Goal: Use online tool/utility: Utilize a website feature to perform a specific function

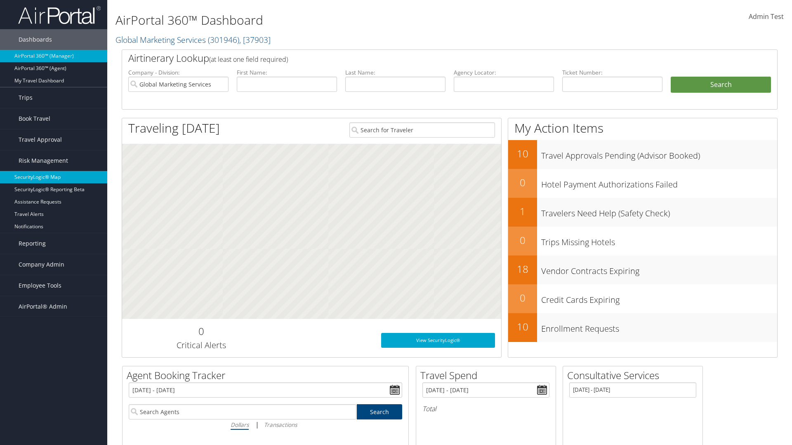
click at [54, 177] on link "SecurityLogic® Map" at bounding box center [53, 177] width 107 height 12
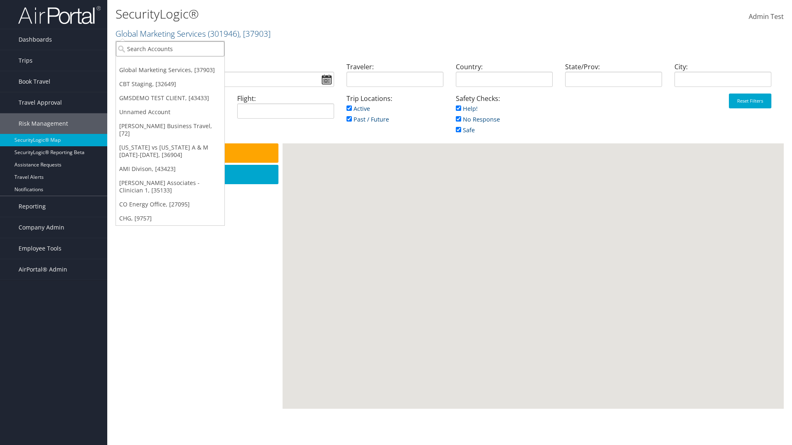
click at [170, 49] on input "search" at bounding box center [170, 48] width 108 height 15
type input "[PERSON_NAME] Business Travel"
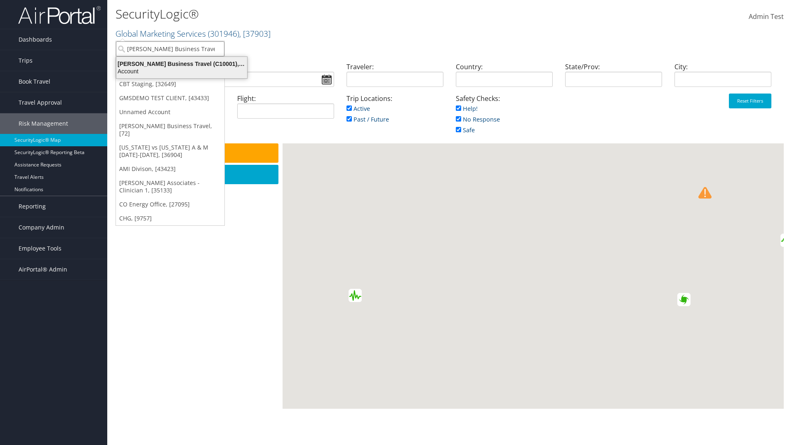
click at [181, 71] on div "Account" at bounding box center [181, 71] width 141 height 7
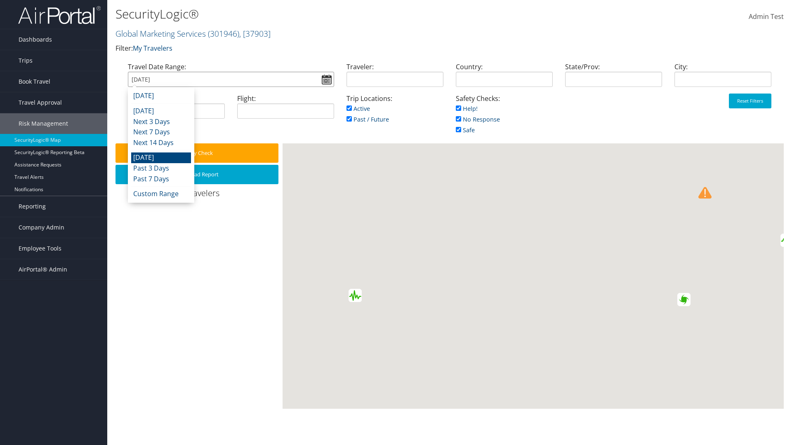
click at [230, 79] on input "[DATE]" at bounding box center [231, 79] width 206 height 15
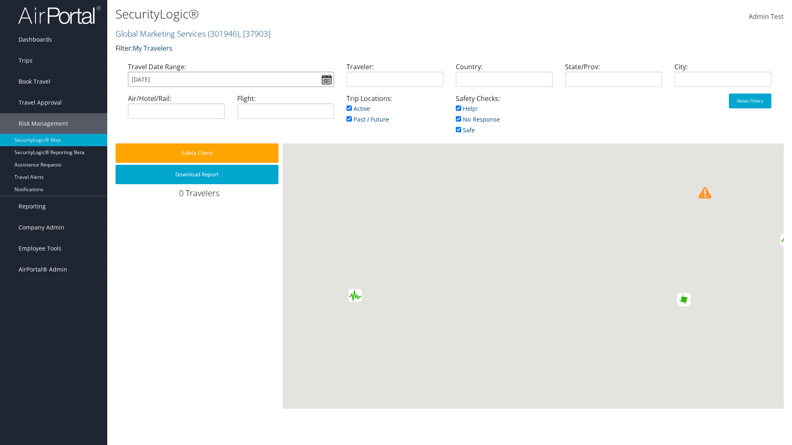
click at [230, 79] on input "[DATE]" at bounding box center [231, 79] width 206 height 15
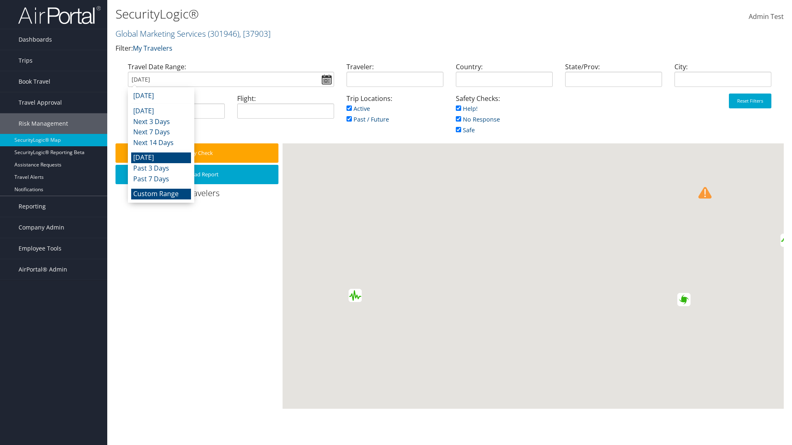
click at [161, 194] on li "Custom Range" at bounding box center [161, 194] width 60 height 11
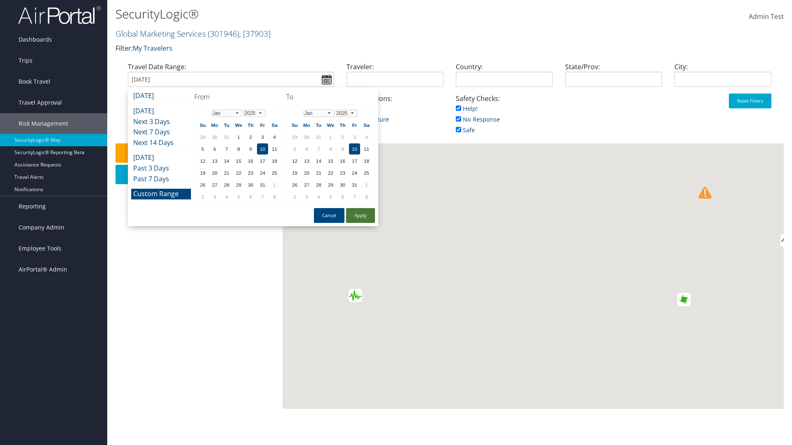
click at [360, 216] on button "Apply" at bounding box center [360, 215] width 29 height 15
type input "01/10/2025"
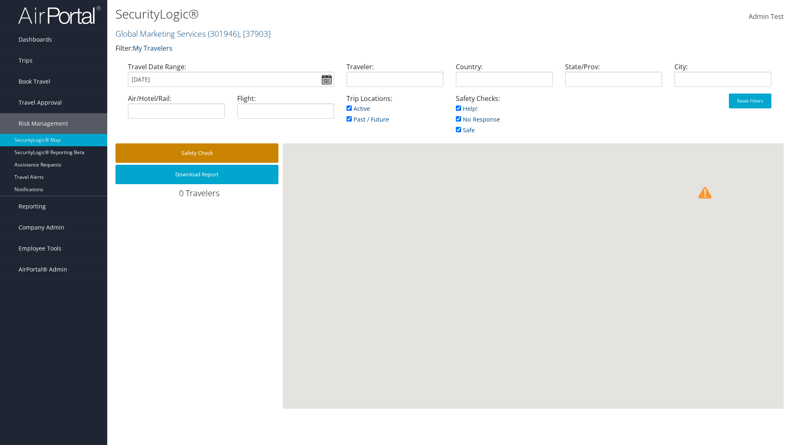
click at [197, 153] on button "Safety Check" at bounding box center [196, 152] width 163 height 19
